Goal: Task Accomplishment & Management: Use online tool/utility

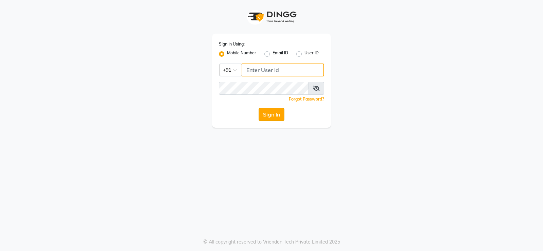
type input "9026627525"
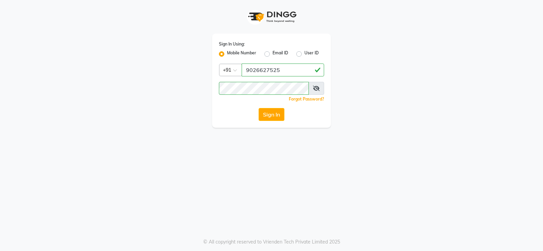
click at [260, 114] on button "Sign In" at bounding box center [271, 114] width 26 height 13
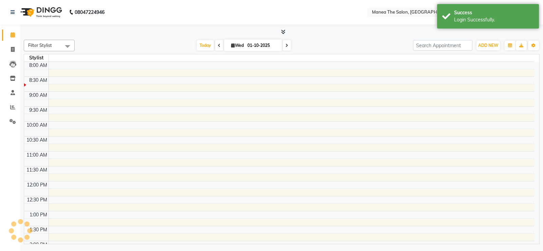
select select "en"
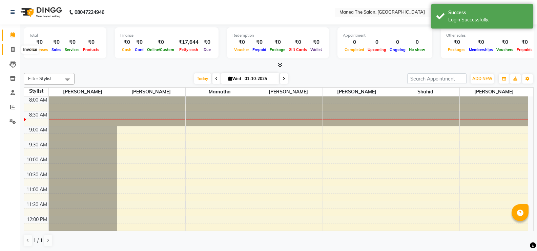
click at [13, 49] on icon at bounding box center [13, 49] width 4 height 5
select select "service"
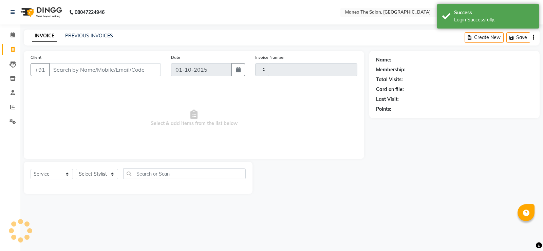
type input "1962"
select select "5514"
